Goal: Navigation & Orientation: Understand site structure

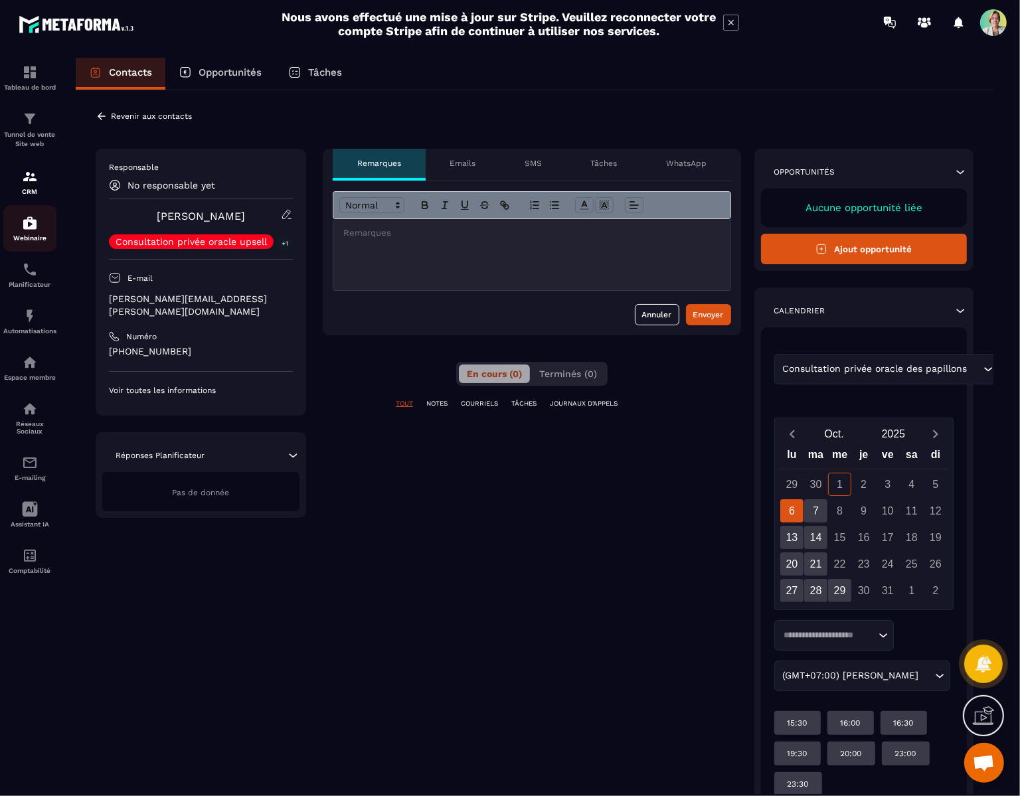
click at [36, 232] on div "Webinaire" at bounding box center [29, 228] width 53 height 27
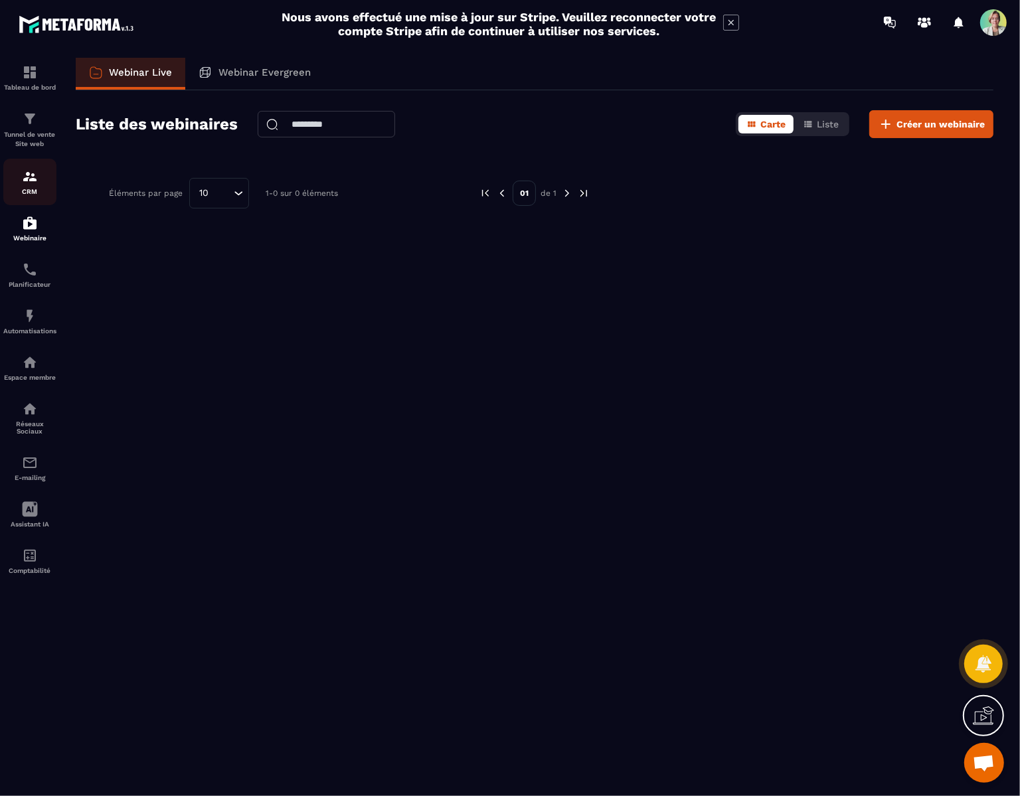
click at [22, 193] on p "CRM" at bounding box center [29, 191] width 53 height 7
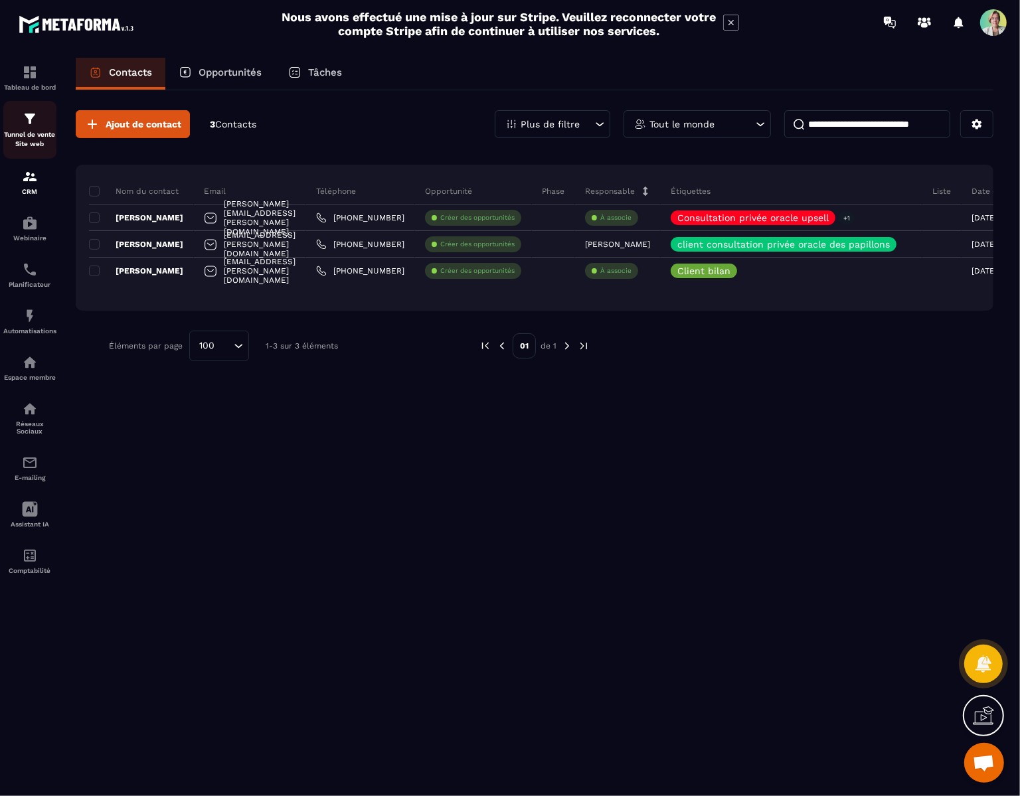
click at [13, 134] on p "Tunnel de vente Site web" at bounding box center [29, 139] width 53 height 19
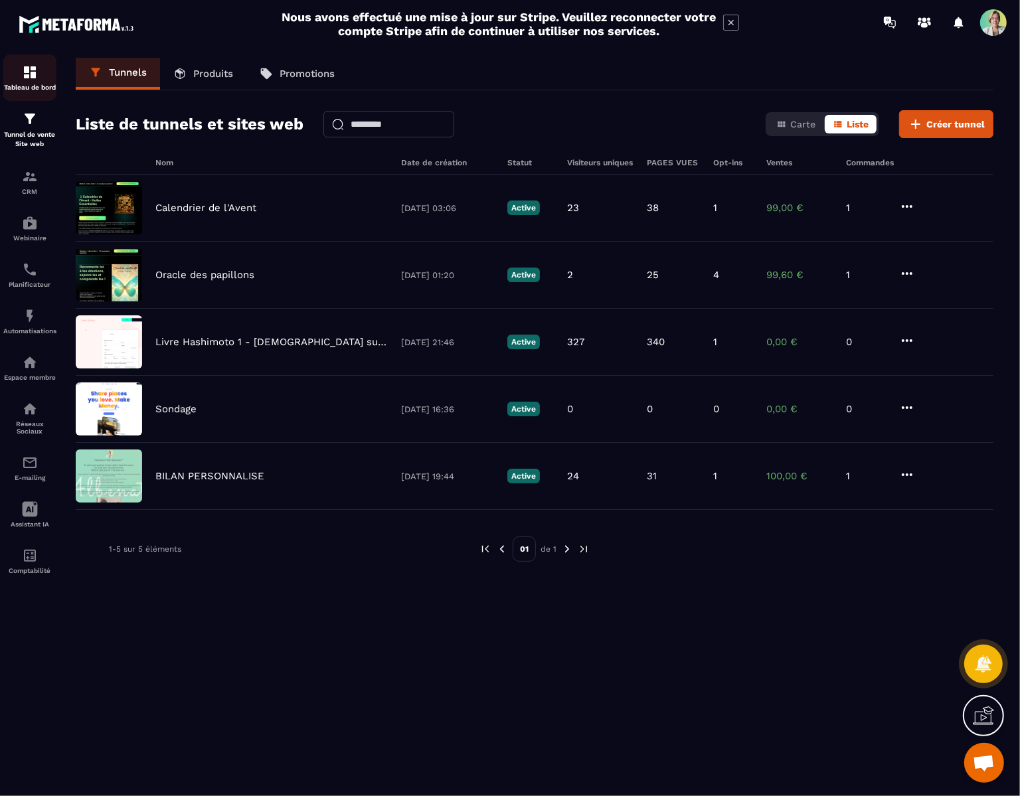
click at [11, 89] on p "Tableau de bord" at bounding box center [29, 87] width 53 height 7
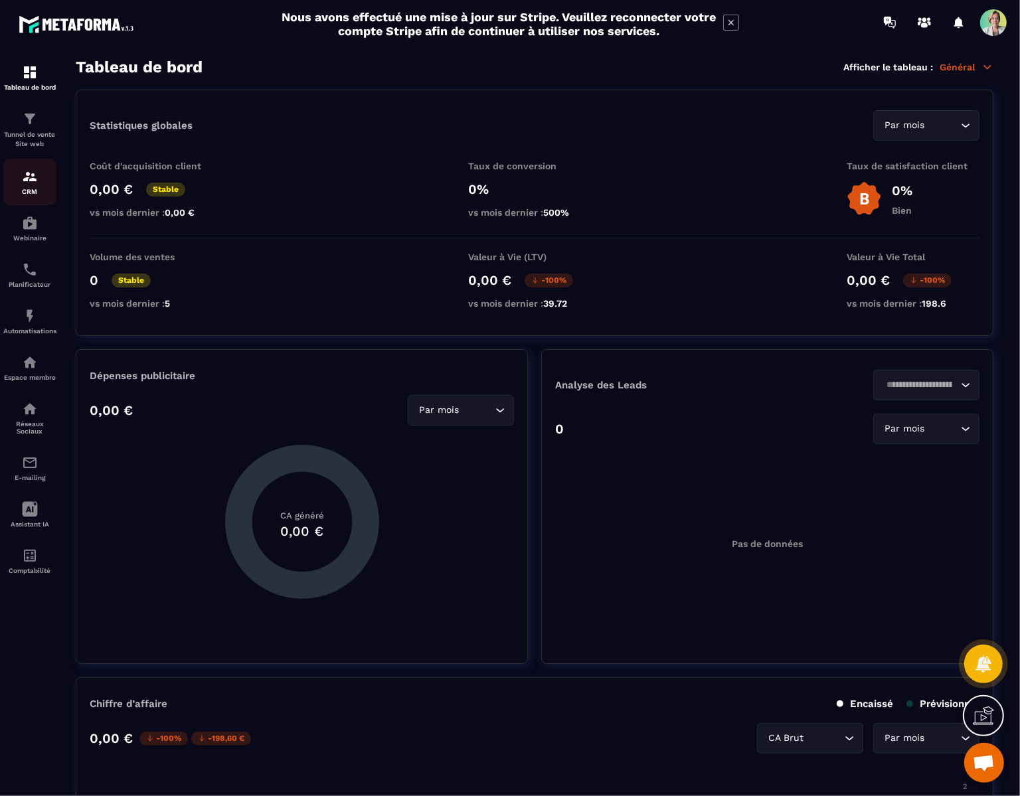
click at [20, 182] on div "CRM" at bounding box center [29, 182] width 53 height 27
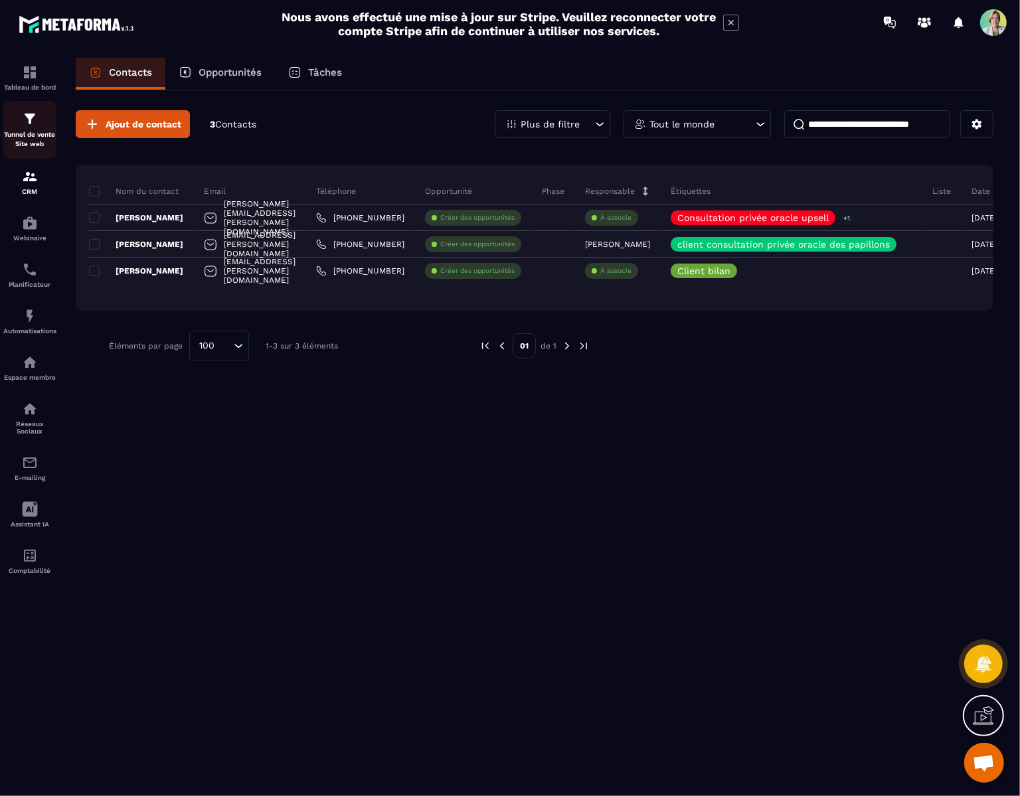
click at [15, 143] on p "Tunnel de vente Site web" at bounding box center [29, 139] width 53 height 19
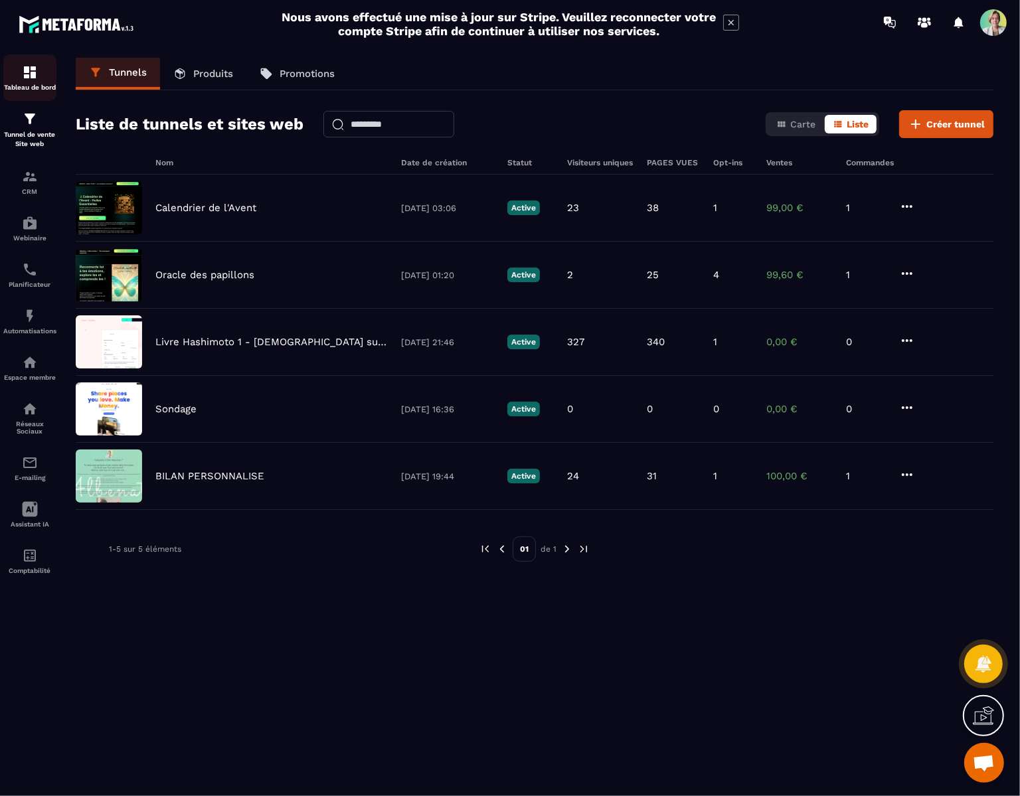
click at [19, 86] on p "Tableau de bord" at bounding box center [29, 87] width 53 height 7
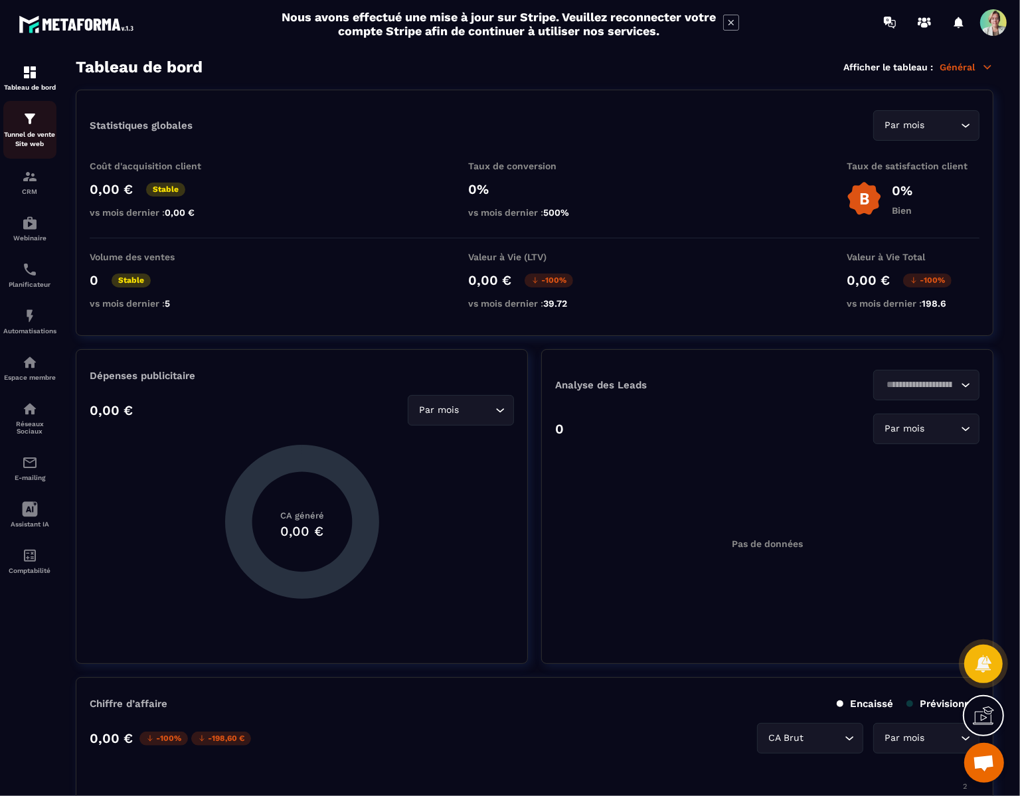
click at [26, 134] on p "Tunnel de vente Site web" at bounding box center [29, 139] width 53 height 19
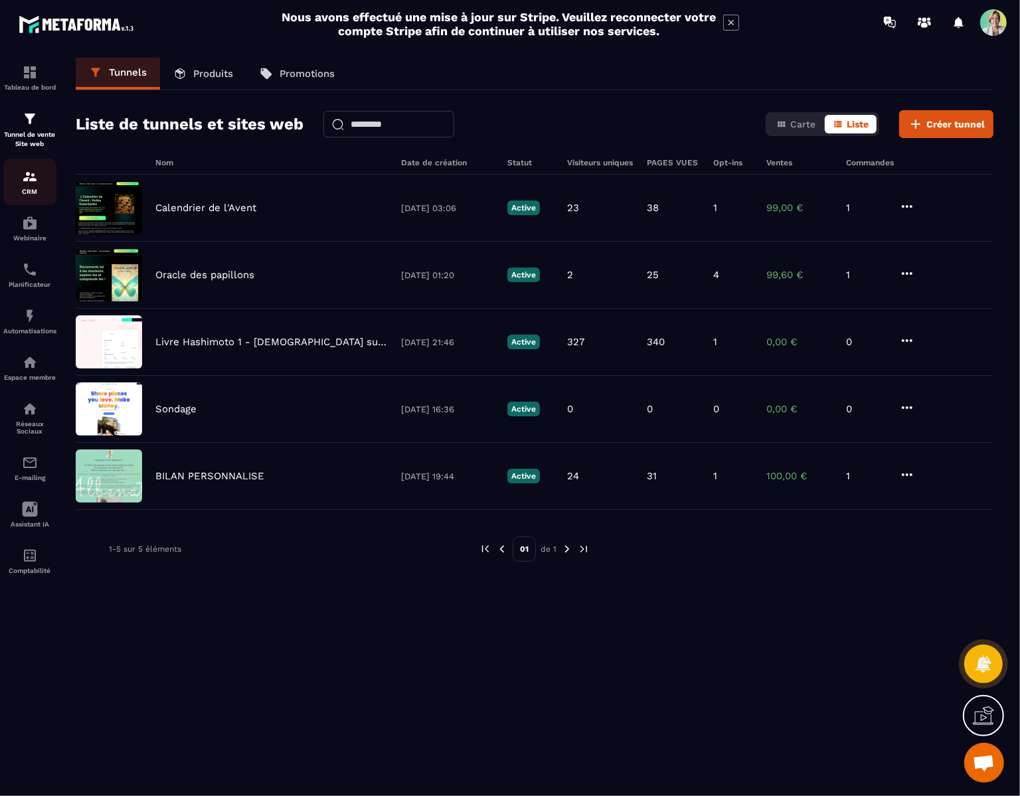
click at [33, 185] on div "CRM" at bounding box center [29, 182] width 53 height 27
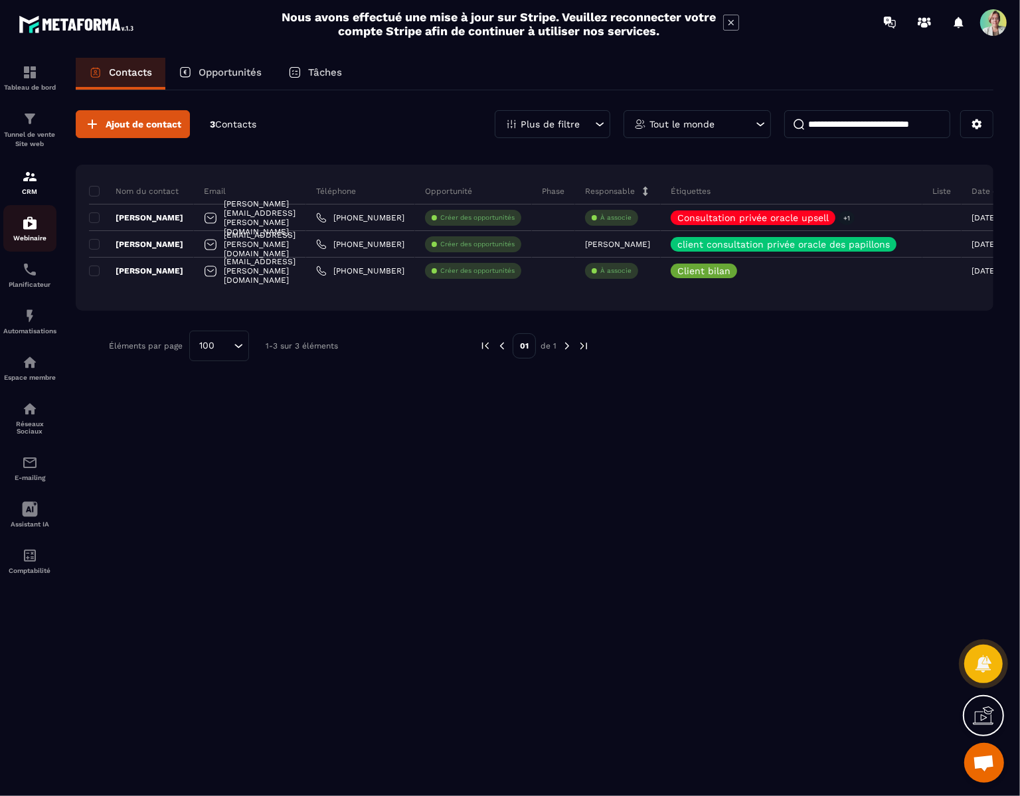
click at [33, 240] on p "Webinaire" at bounding box center [29, 237] width 53 height 7
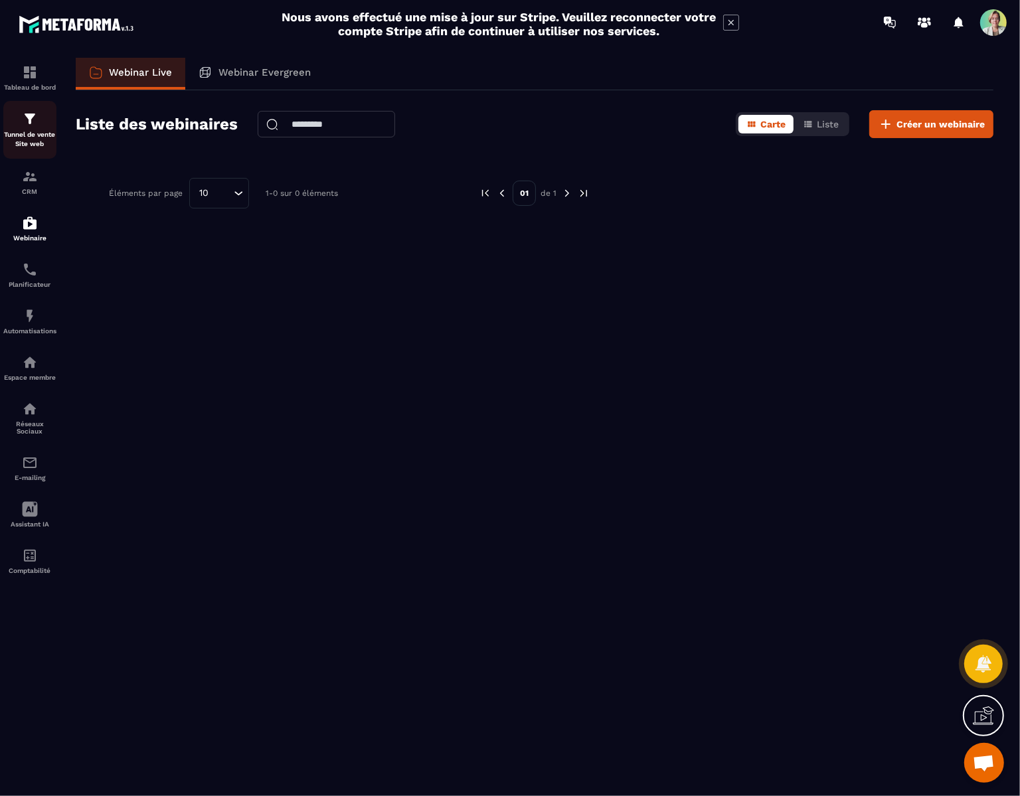
click at [26, 137] on p "Tunnel de vente Site web" at bounding box center [29, 139] width 53 height 19
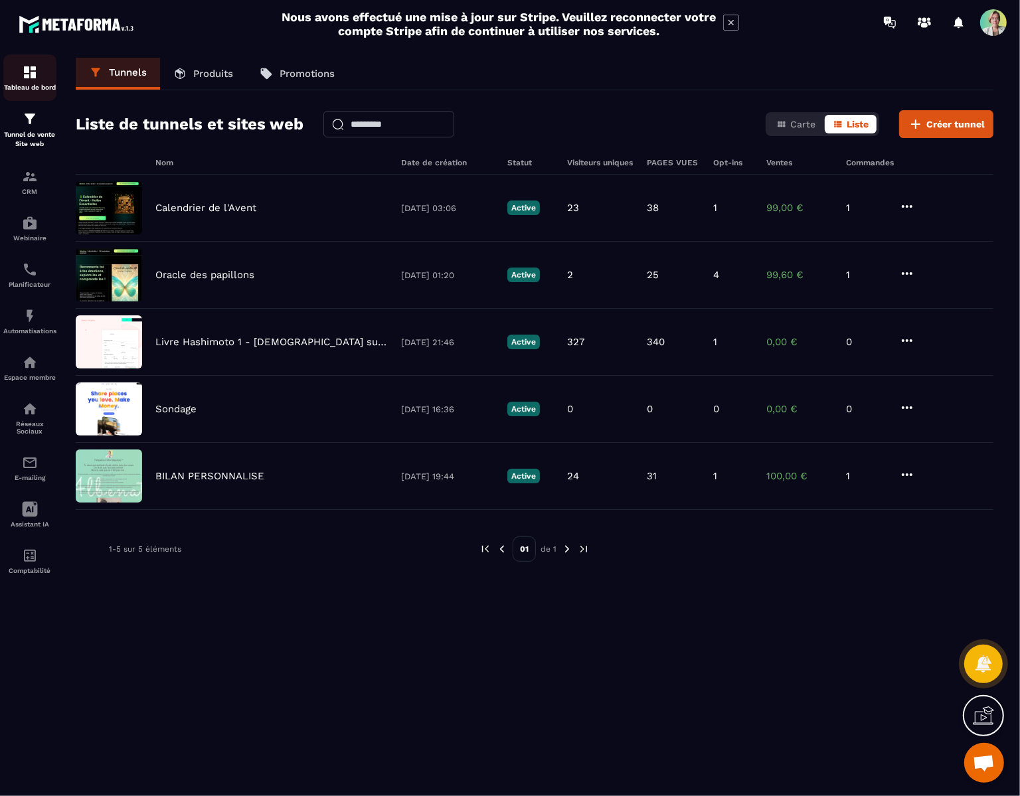
click at [27, 78] on img at bounding box center [30, 72] width 16 height 16
